Goal: Transaction & Acquisition: Purchase product/service

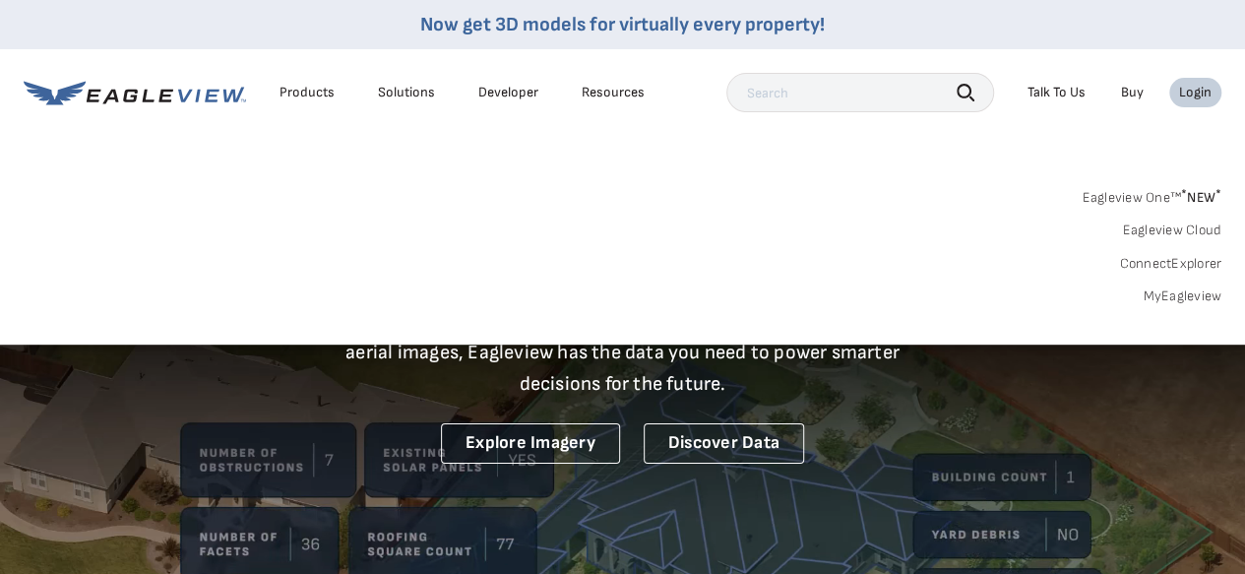
click at [1194, 92] on div "Login" at bounding box center [1195, 93] width 32 height 18
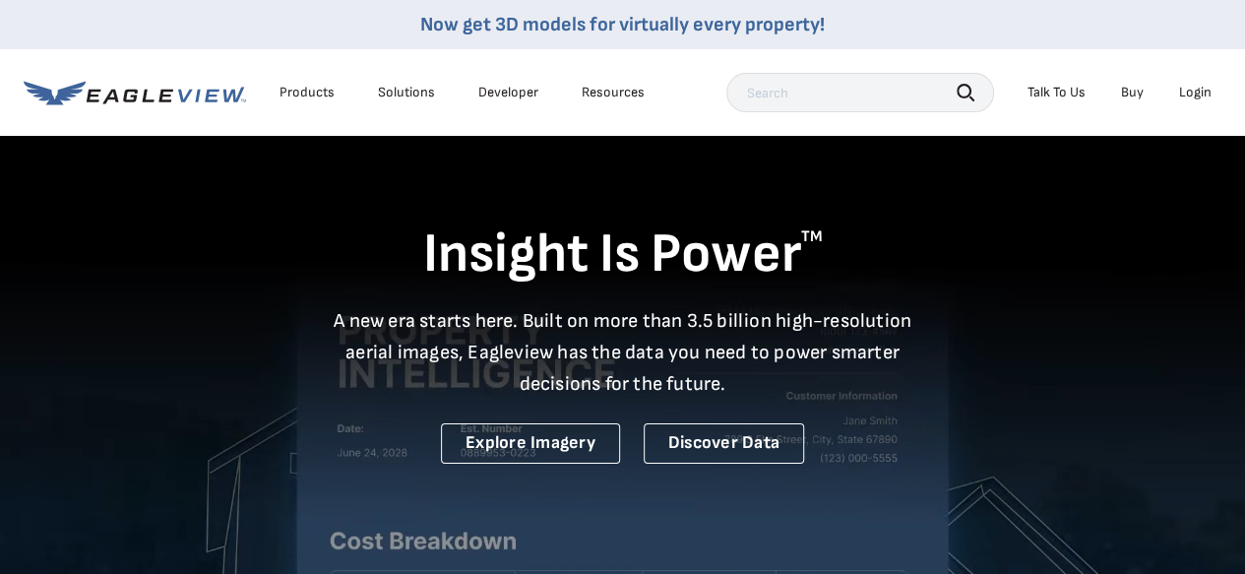
click at [1194, 92] on div "Login" at bounding box center [1195, 93] width 32 height 18
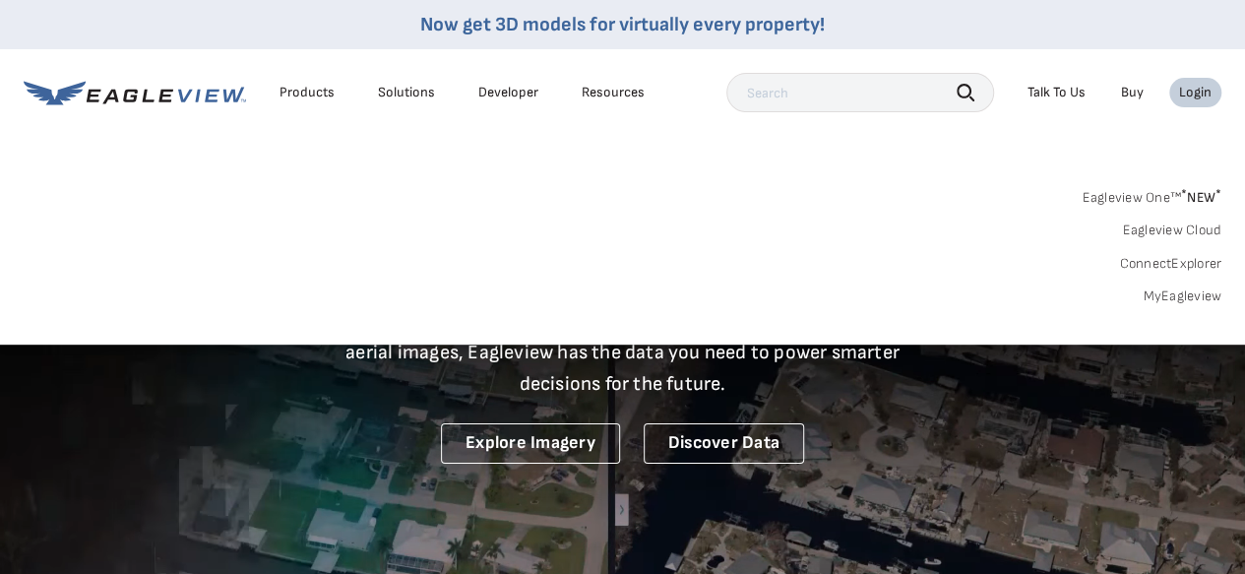
click at [1188, 293] on link "MyEagleview" at bounding box center [1181, 296] width 79 height 18
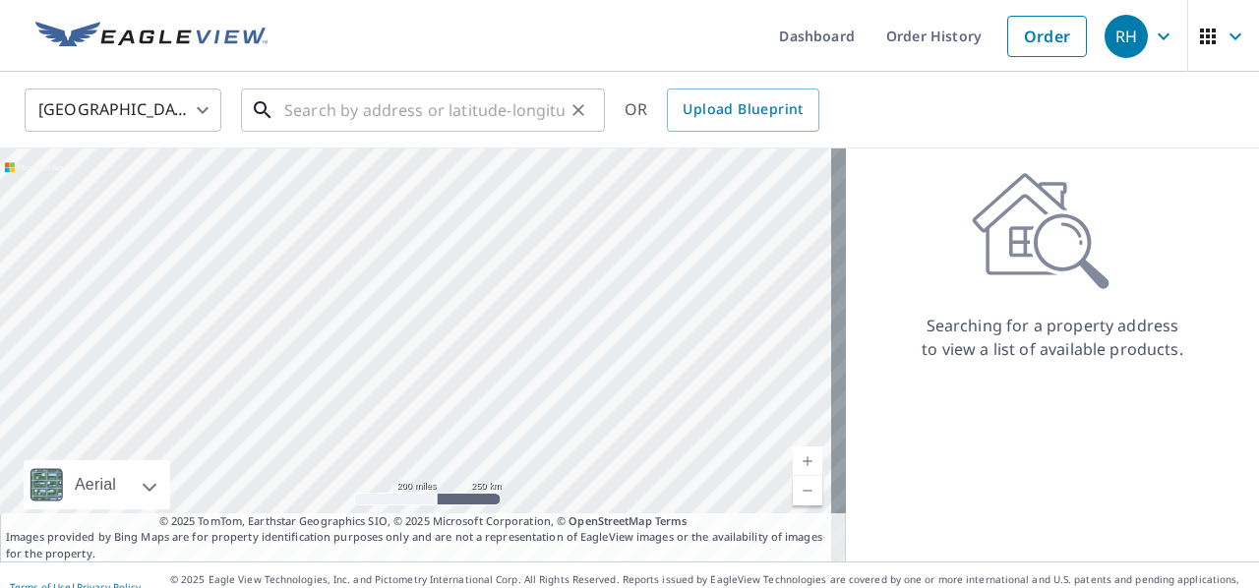
click at [451, 102] on input "text" at bounding box center [424, 110] width 280 height 55
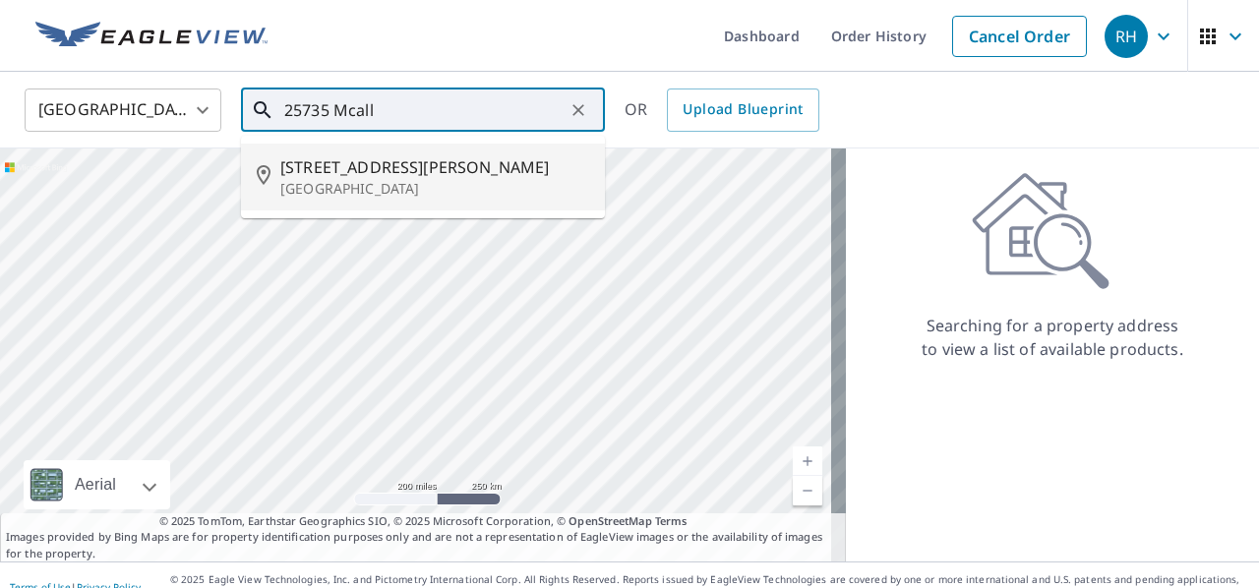
click at [380, 184] on p "[GEOGRAPHIC_DATA]" at bounding box center [434, 189] width 309 height 20
type input "[STREET_ADDRESS][PERSON_NAME]"
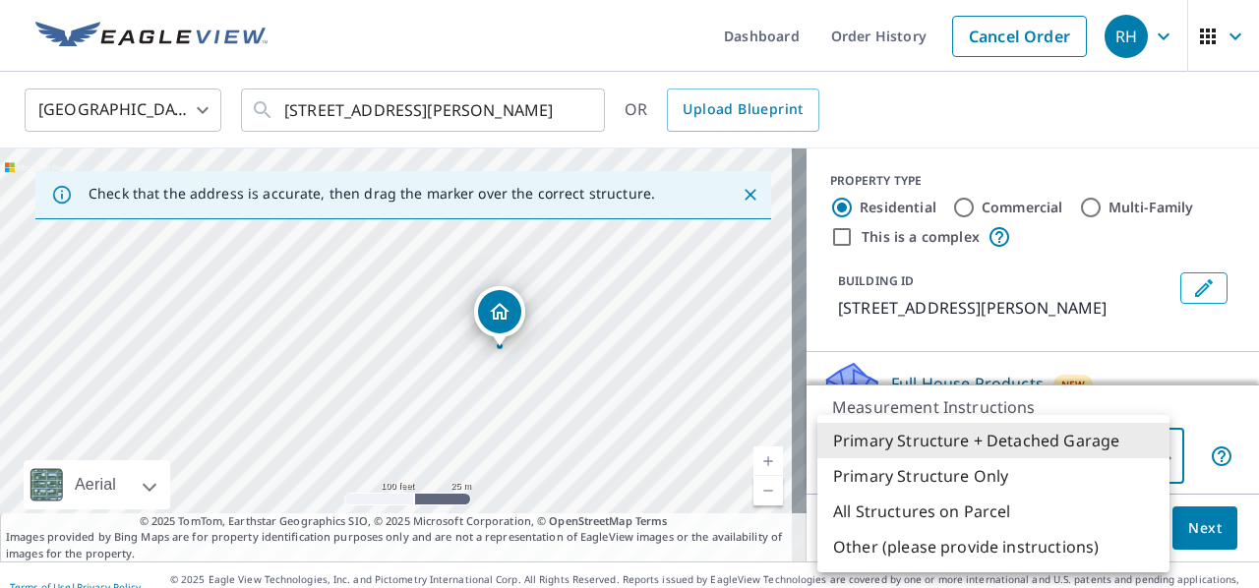
click at [1152, 457] on body "RH RH Dashboard Order History Cancel Order RH [GEOGRAPHIC_DATA] [GEOGRAPHIC_DAT…" at bounding box center [629, 294] width 1259 height 588
click at [1017, 477] on li "Primary Structure Only" at bounding box center [994, 476] width 352 height 35
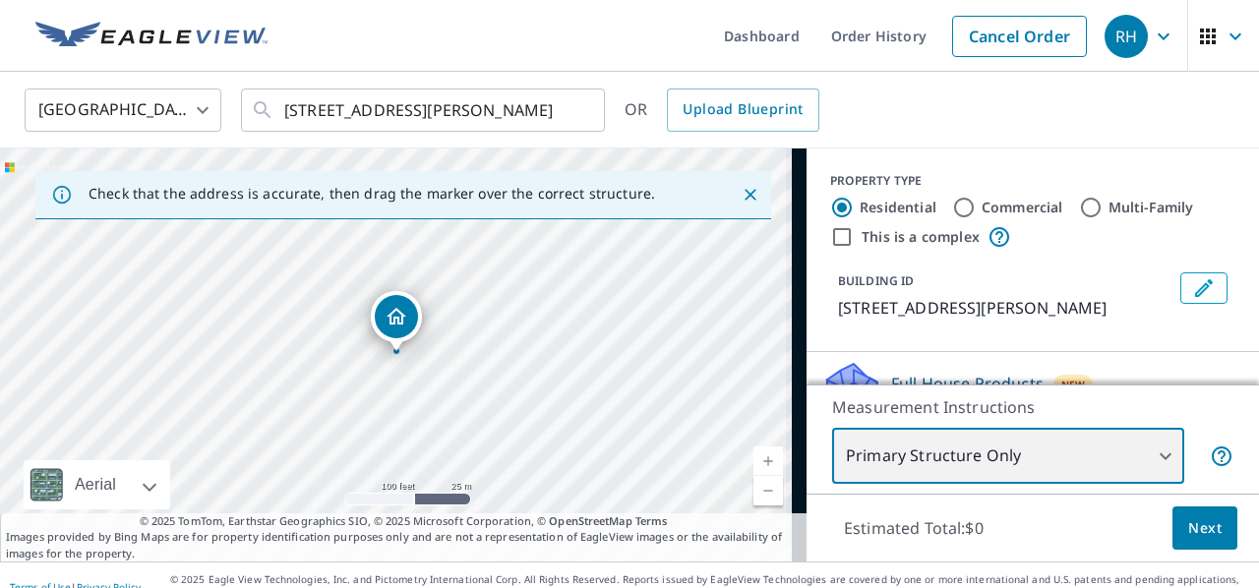
type input "2"
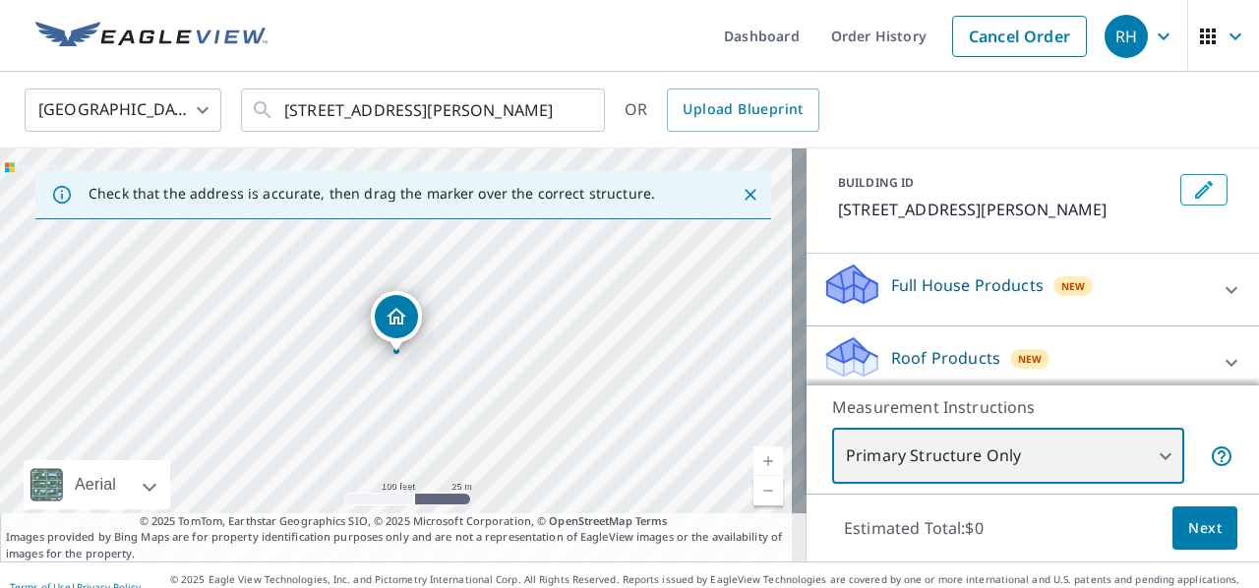
scroll to position [197, 0]
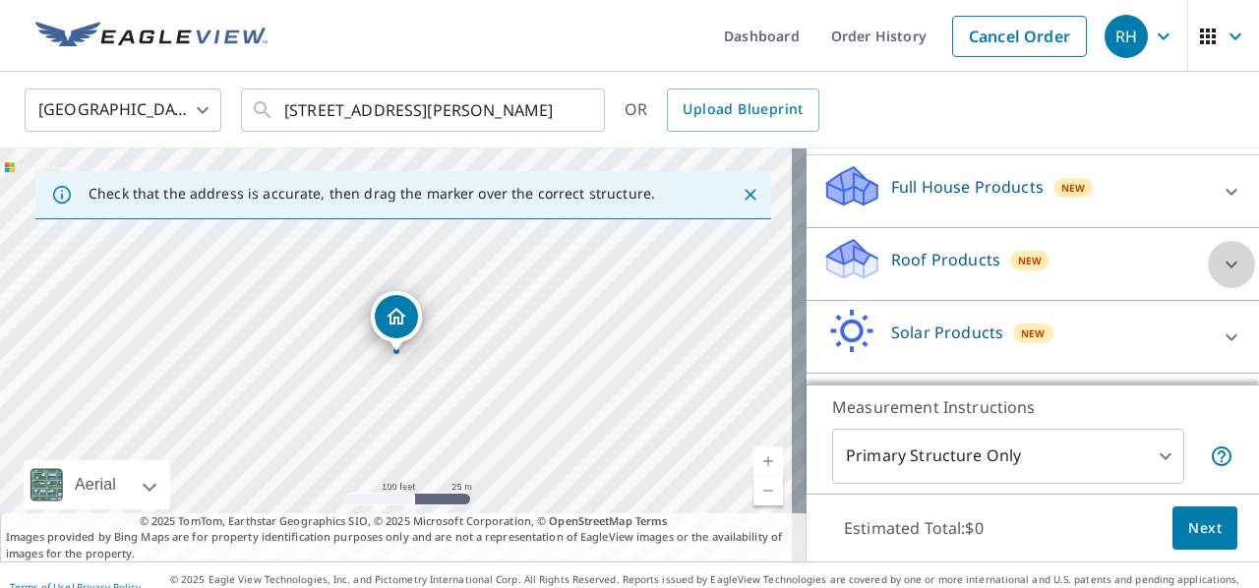
click at [1226, 264] on icon at bounding box center [1232, 264] width 12 height 7
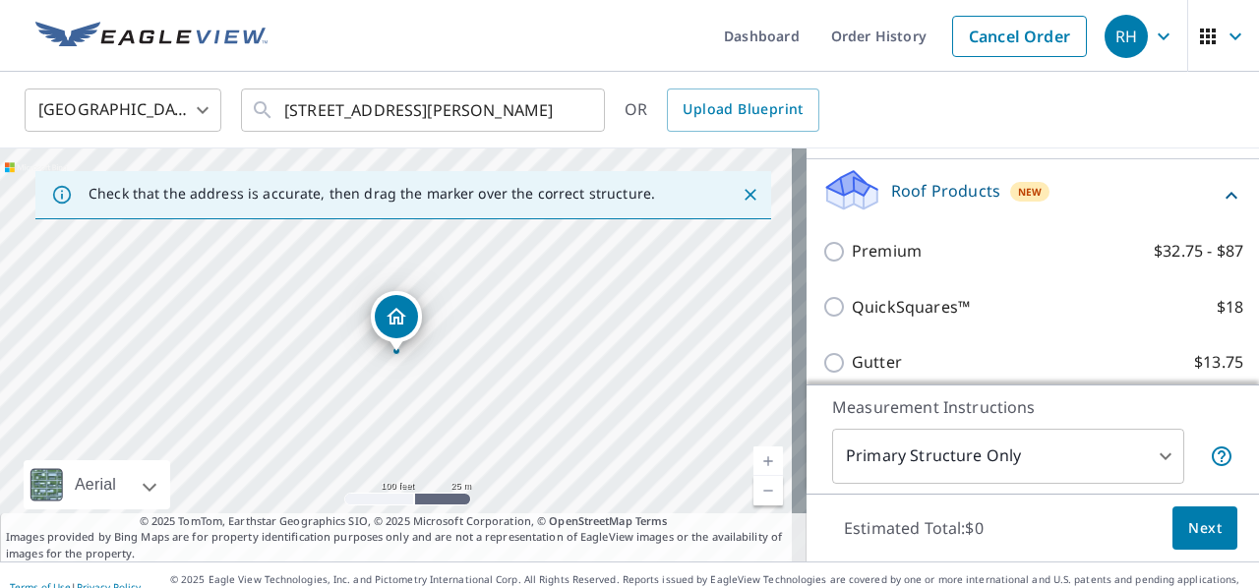
scroll to position [295, 0]
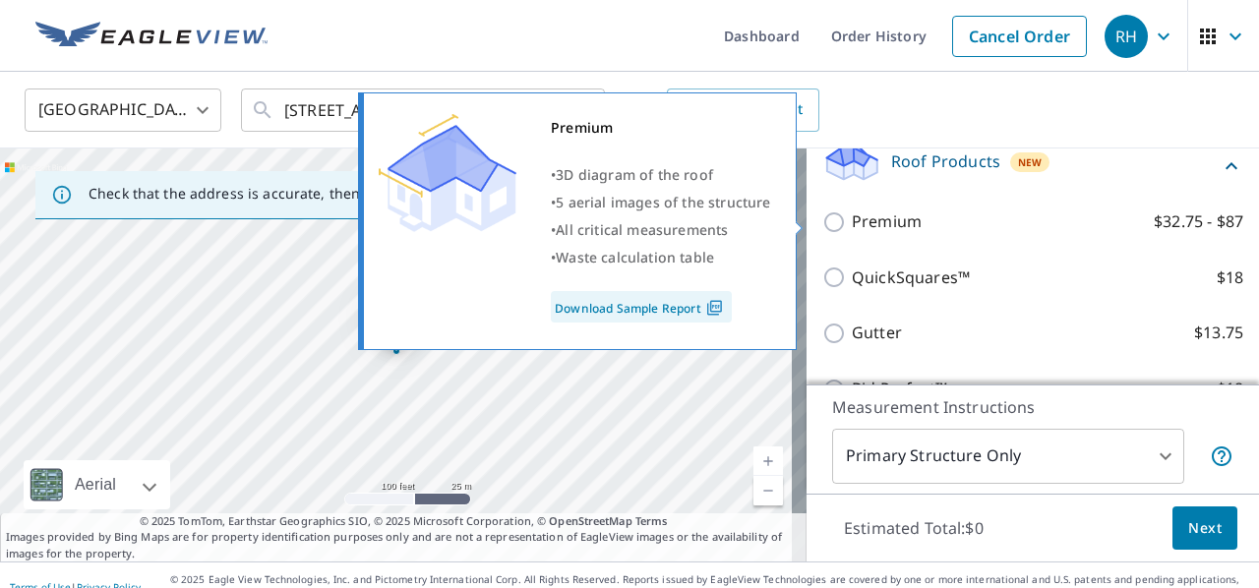
drag, startPoint x: 823, startPoint y: 223, endPoint x: 824, endPoint y: 237, distance: 13.8
click at [823, 223] on input "Premium $32.75 - $87" at bounding box center [838, 223] width 30 height 24
checkbox input "true"
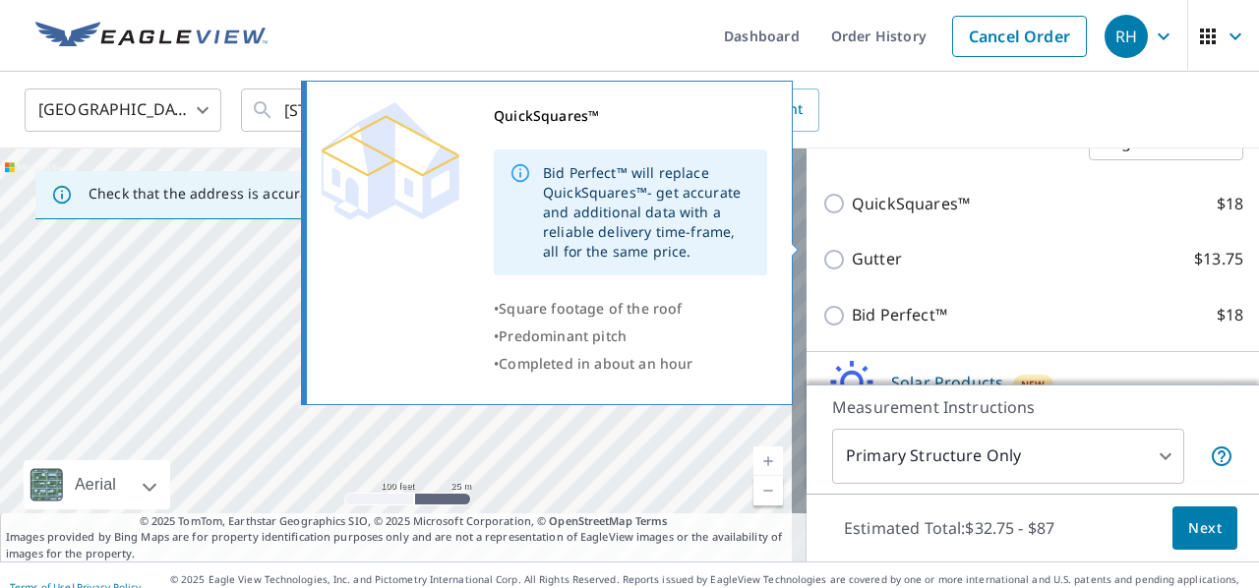
scroll to position [394, 0]
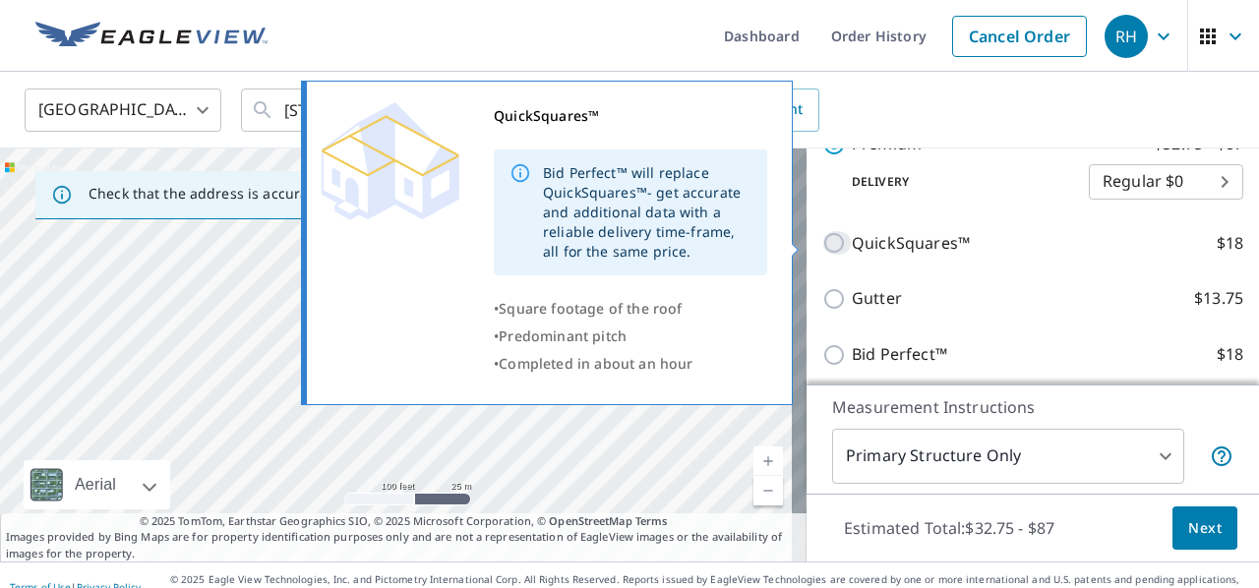
click at [824, 241] on input "QuickSquares™ $18" at bounding box center [838, 243] width 30 height 24
checkbox input "true"
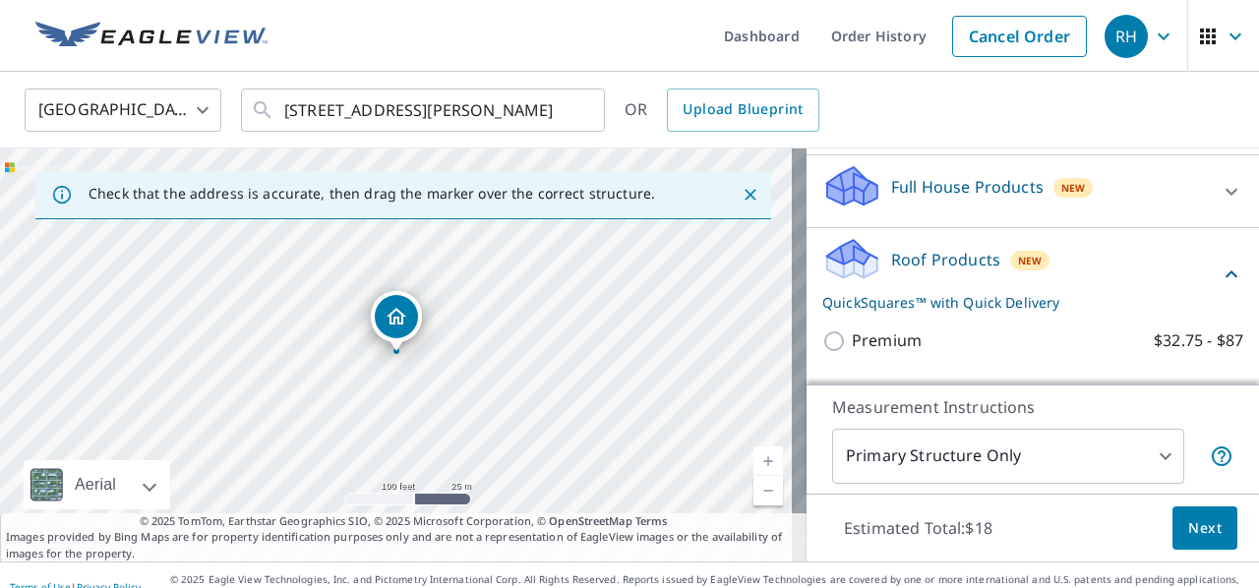
scroll to position [295, 0]
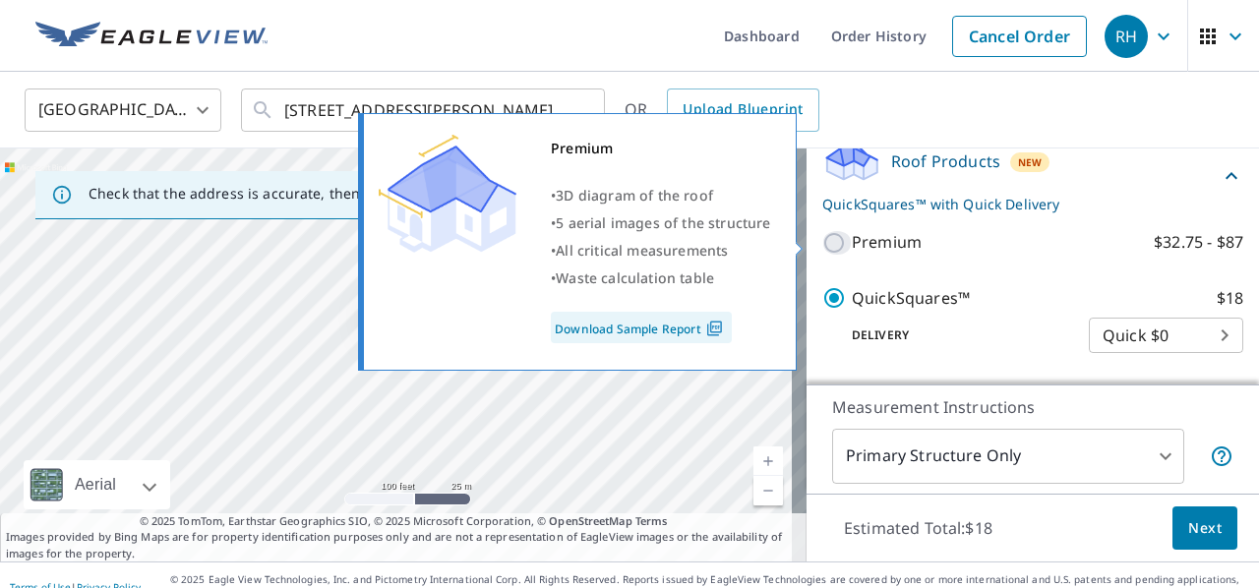
click at [823, 241] on input "Premium $32.75 - $87" at bounding box center [838, 243] width 30 height 24
checkbox input "true"
checkbox input "false"
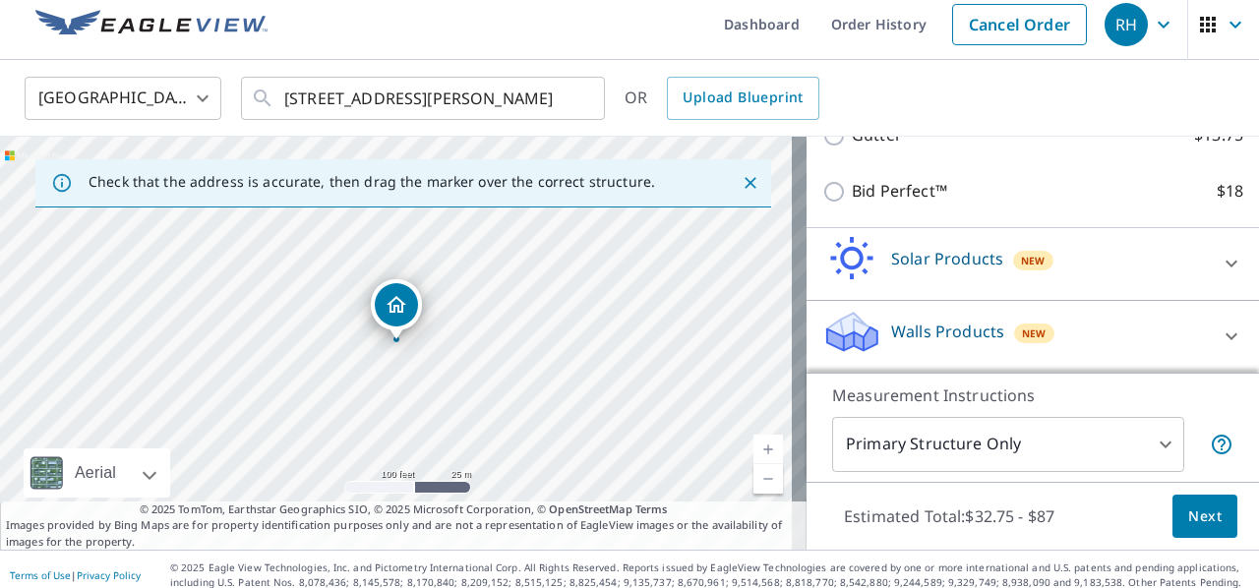
scroll to position [24, 0]
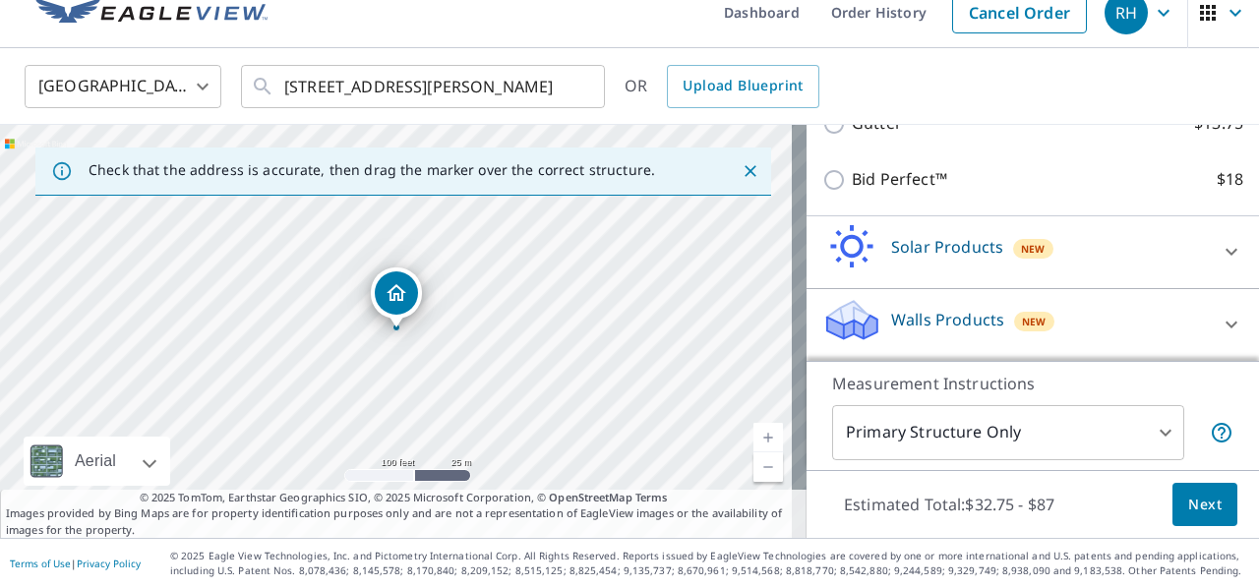
click at [1203, 511] on span "Next" at bounding box center [1205, 505] width 33 height 25
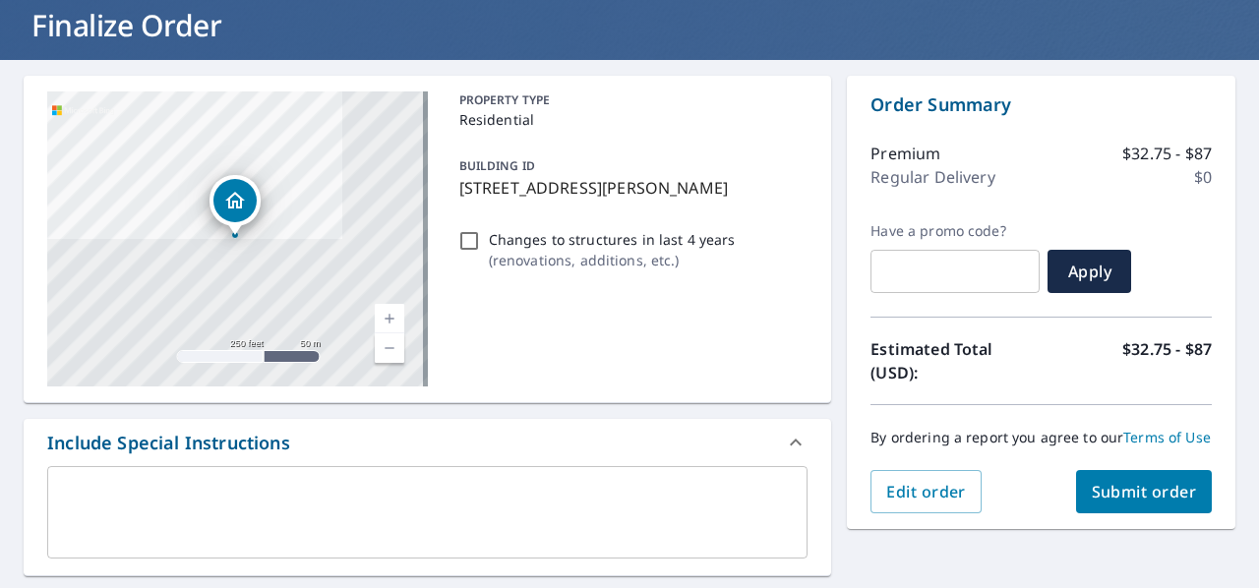
scroll to position [319, 0]
